Goal: Register for event/course

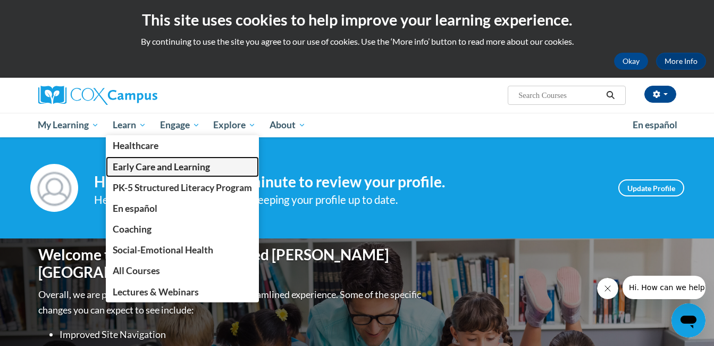
click at [170, 173] on link "Early Care and Learning" at bounding box center [182, 166] width 153 height 21
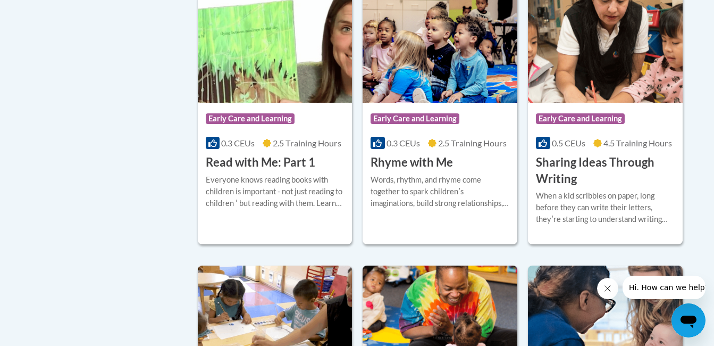
scroll to position [1311, 0]
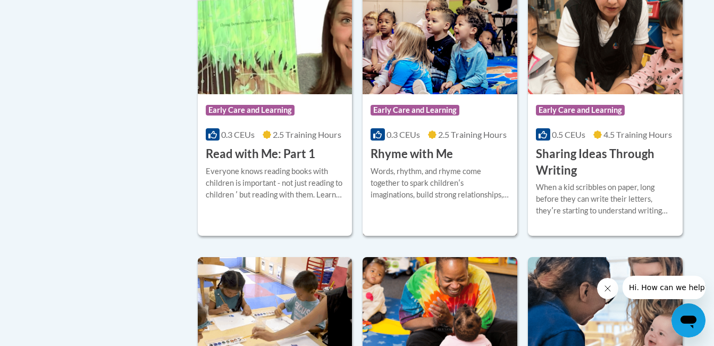
click at [414, 179] on div "More Info Enroll Words, rhythm, and rhyme come together to spark childrenʹs ima…" at bounding box center [440, 189] width 155 height 54
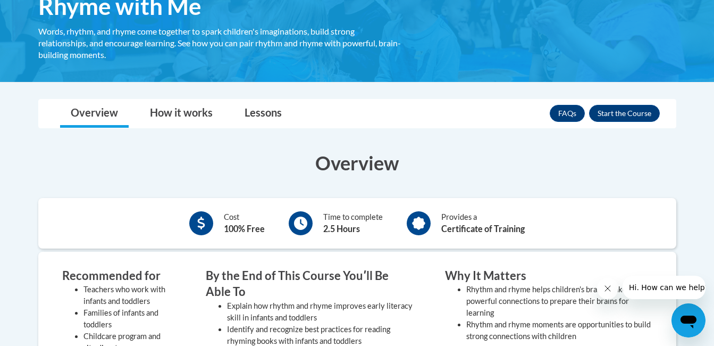
scroll to position [191, 0]
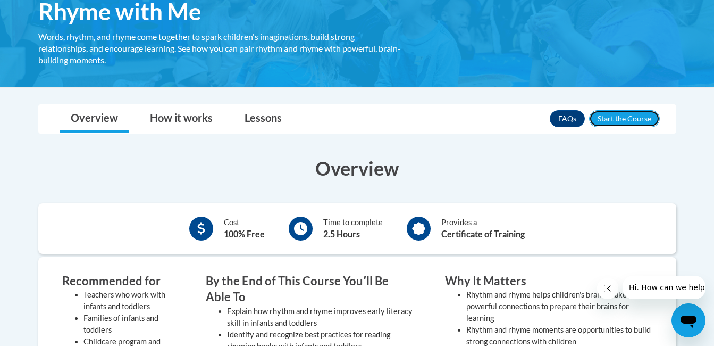
click at [618, 121] on button "Enroll" at bounding box center [624, 118] width 71 height 17
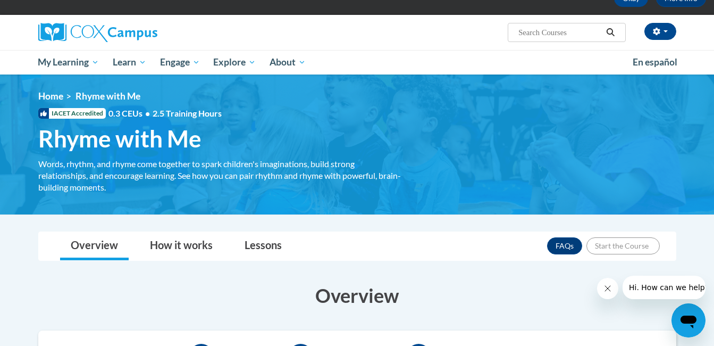
scroll to position [61, 0]
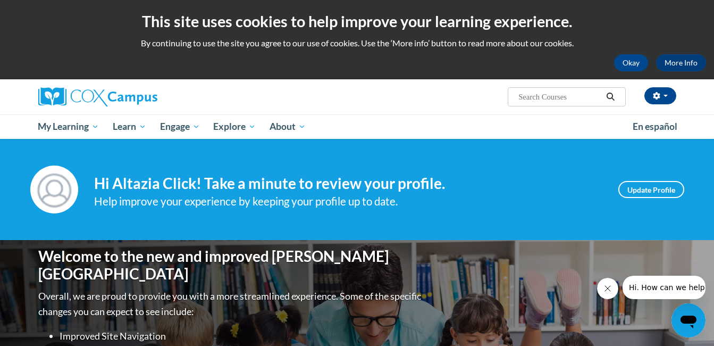
scroll to position [6, 0]
